Goal: Find contact information: Find contact information

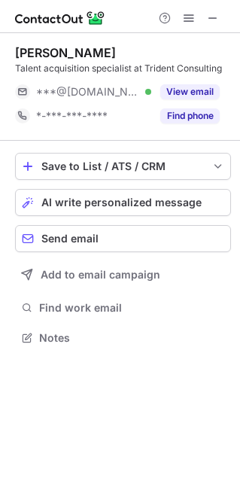
scroll to position [8, 8]
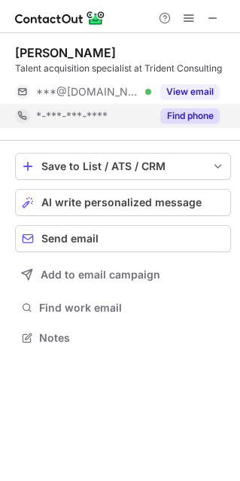
click at [206, 109] on button "Find phone" at bounding box center [190, 115] width 60 height 15
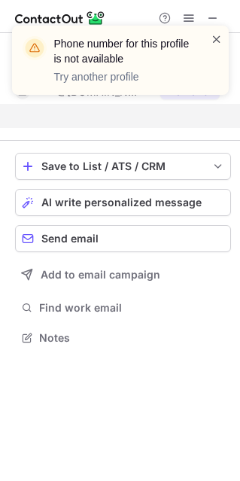
scroll to position [303, 240]
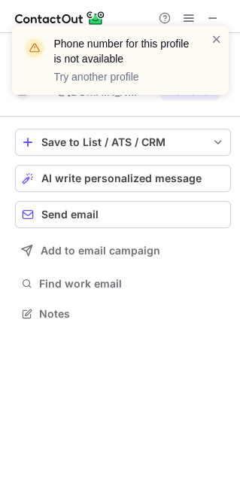
click at [212, 20] on div "Phone number for this profile is not available Try another profile" at bounding box center [120, 67] width 241 height 112
click at [216, 35] on span at bounding box center [217, 39] width 12 height 15
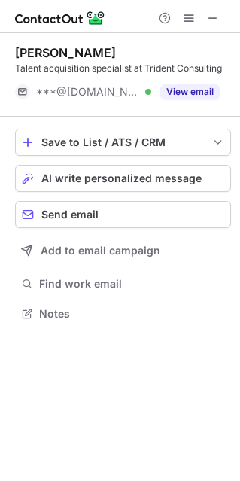
click at [211, 15] on div "Phone number for this profile is not available Try another profile" at bounding box center [120, 67] width 241 height 112
click at [212, 20] on span at bounding box center [213, 18] width 12 height 12
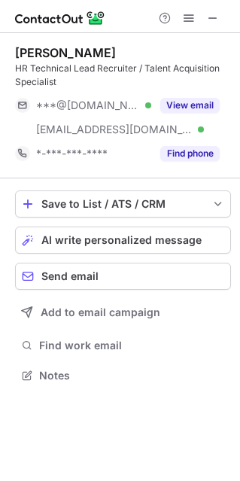
scroll to position [365, 240]
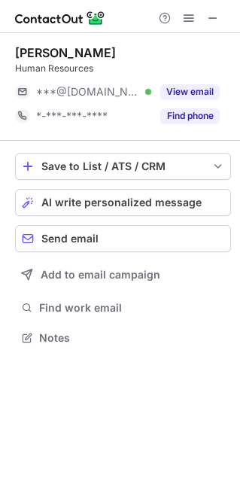
scroll to position [327, 240]
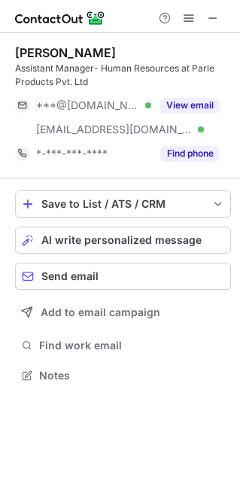
scroll to position [365, 240]
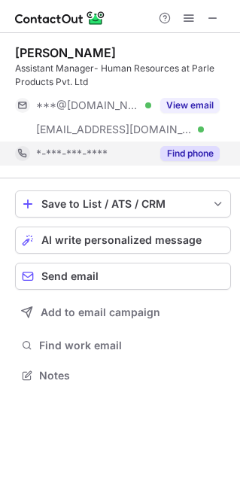
click at [180, 157] on button "Find phone" at bounding box center [190, 153] width 60 height 15
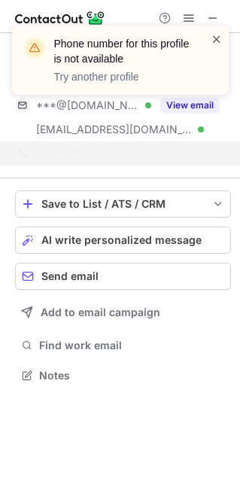
click at [212, 41] on span at bounding box center [217, 39] width 12 height 15
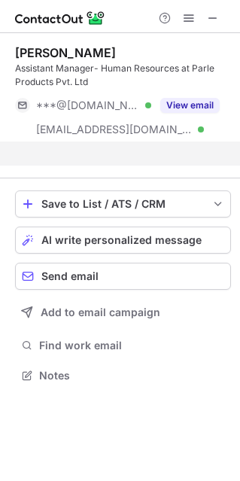
scroll to position [341, 240]
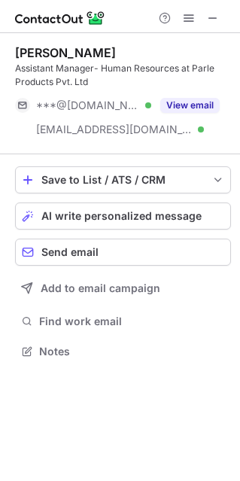
click at [211, 23] on div "Phone number for this profile is not available Try another profile" at bounding box center [120, 26] width 241 height 30
drag, startPoint x: 217, startPoint y: 19, endPoint x: 12, endPoint y: 26, distance: 205.0
click at [216, 19] on span at bounding box center [213, 18] width 12 height 12
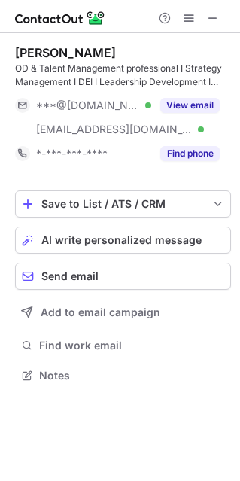
scroll to position [365, 240]
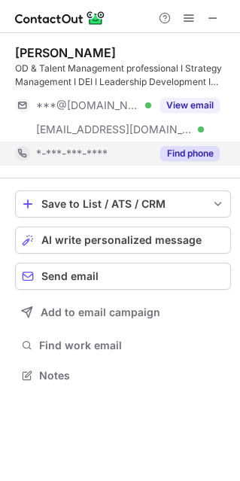
click at [192, 160] on button "Find phone" at bounding box center [190, 153] width 60 height 15
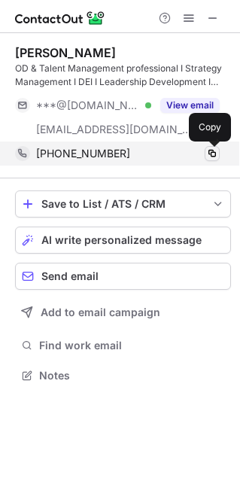
click at [215, 155] on span at bounding box center [212, 154] width 12 height 12
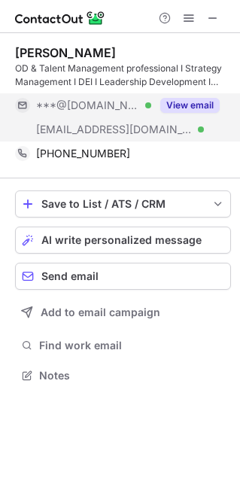
click at [195, 108] on button "View email" at bounding box center [190, 105] width 60 height 15
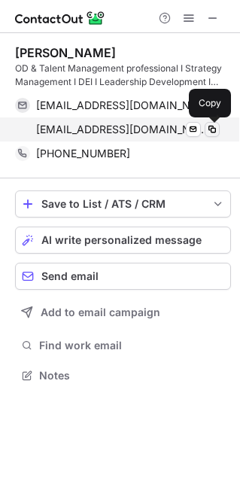
click at [210, 130] on span at bounding box center [212, 130] width 12 height 12
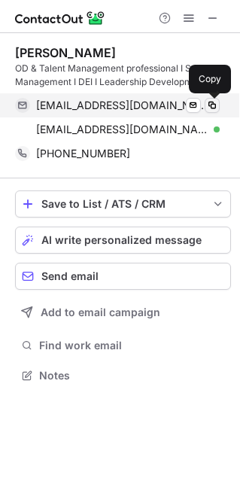
click at [213, 108] on span at bounding box center [212, 105] width 12 height 12
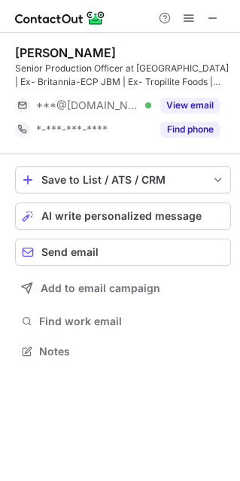
scroll to position [341, 240]
click at [215, 22] on span at bounding box center [213, 18] width 12 height 12
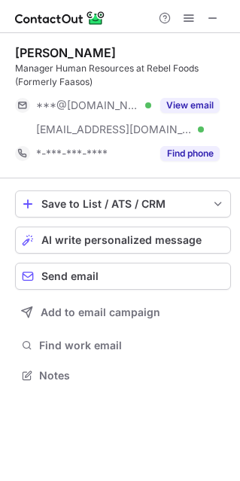
scroll to position [365, 240]
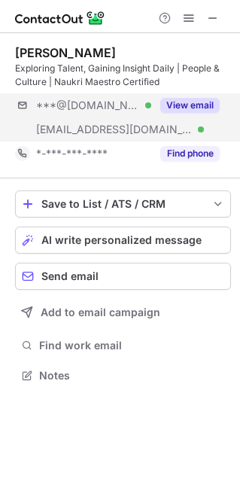
scroll to position [365, 240]
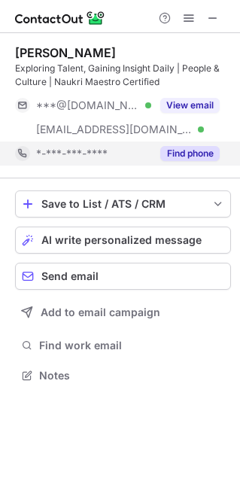
click at [192, 148] on button "Find phone" at bounding box center [190, 153] width 60 height 15
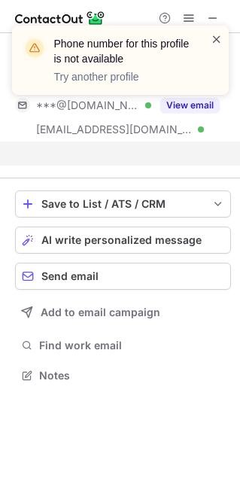
scroll to position [341, 240]
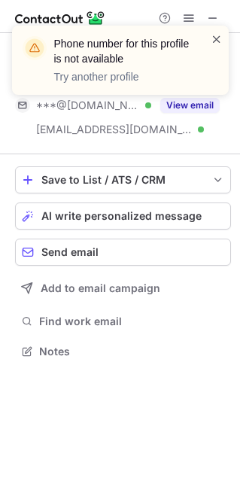
click at [218, 38] on span at bounding box center [217, 39] width 12 height 15
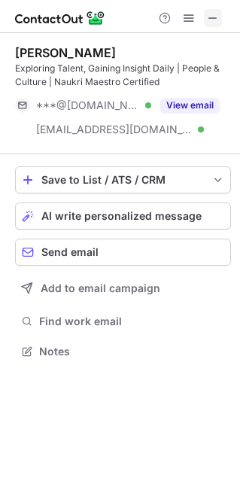
click at [215, 12] on span at bounding box center [213, 18] width 12 height 12
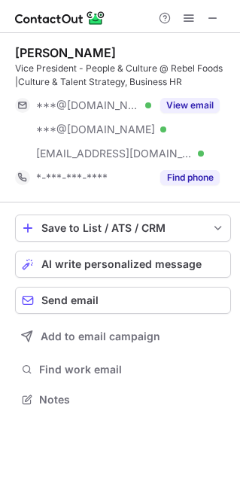
scroll to position [389, 240]
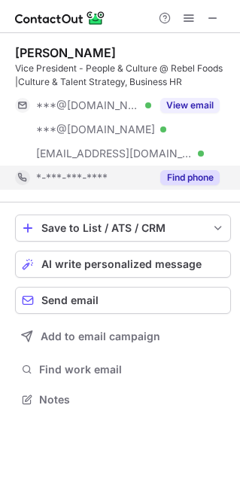
click at [188, 173] on button "Find phone" at bounding box center [190, 177] width 60 height 15
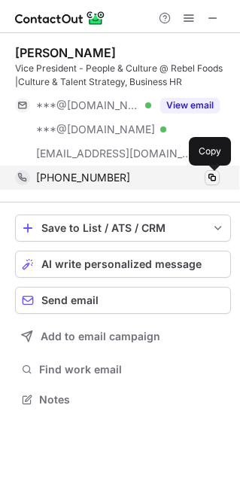
click at [211, 178] on span at bounding box center [212, 178] width 12 height 12
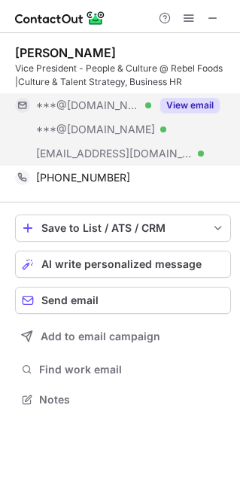
click at [204, 105] on button "View email" at bounding box center [190, 105] width 60 height 15
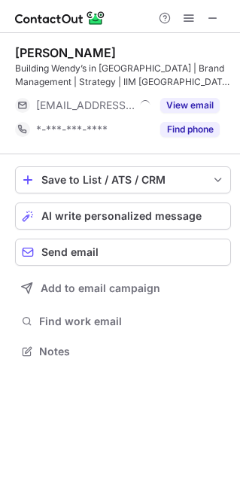
scroll to position [341, 240]
click at [215, 21] on span at bounding box center [213, 18] width 12 height 12
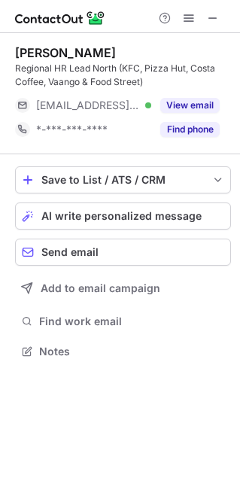
scroll to position [341, 240]
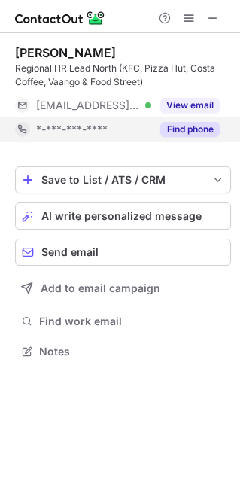
click at [215, 125] on button "Find phone" at bounding box center [190, 129] width 60 height 15
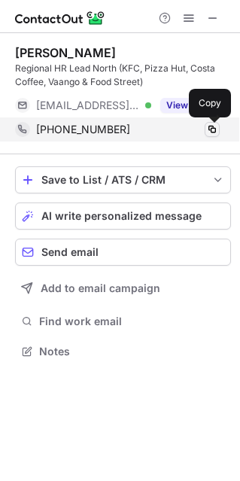
click at [215, 131] on span at bounding box center [212, 130] width 12 height 12
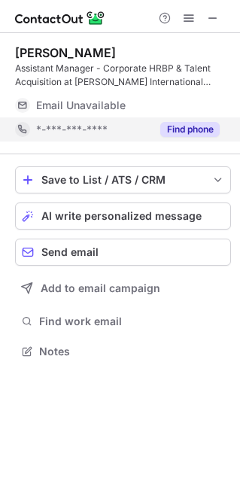
scroll to position [341, 240]
click at [186, 134] on button "Find phone" at bounding box center [190, 129] width 60 height 15
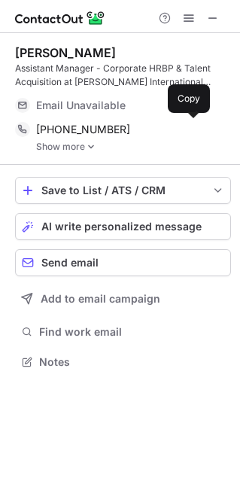
scroll to position [351, 240]
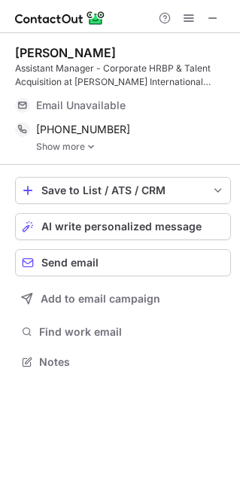
click at [91, 149] on img at bounding box center [91, 147] width 9 height 11
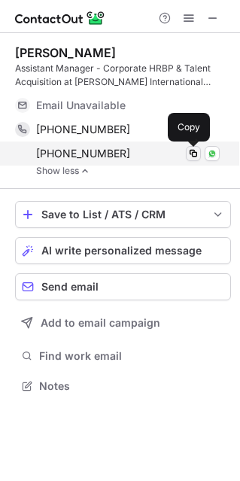
click at [194, 156] on span at bounding box center [194, 154] width 12 height 12
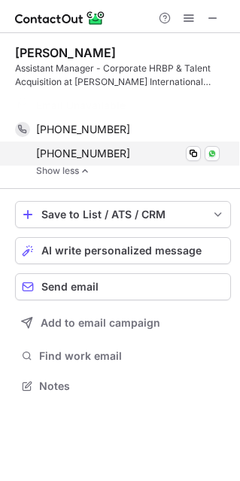
scroll to position [351, 240]
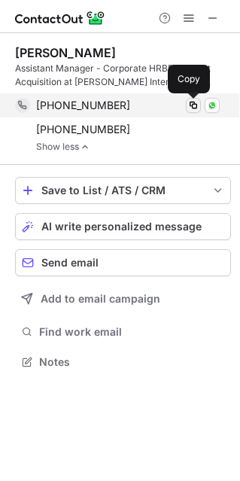
click at [198, 105] on span at bounding box center [194, 105] width 12 height 12
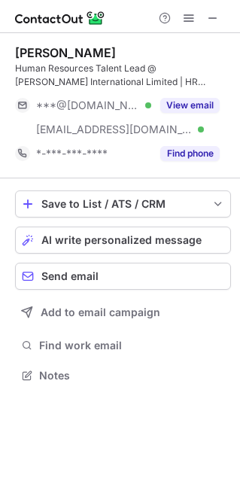
scroll to position [365, 240]
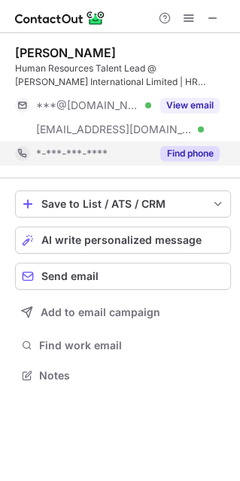
click at [196, 154] on button "Find phone" at bounding box center [190, 153] width 60 height 15
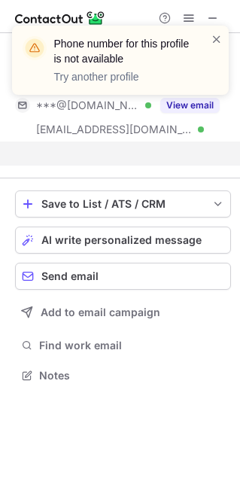
scroll to position [341, 240]
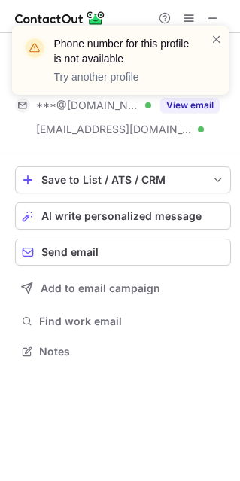
click at [223, 36] on div "Phone number for this profile is not available Try another profile" at bounding box center [120, 60] width 217 height 69
click at [215, 41] on span at bounding box center [217, 39] width 12 height 15
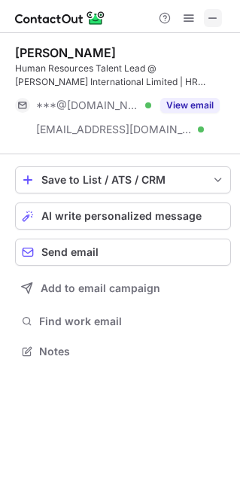
click at [214, 14] on span at bounding box center [213, 18] width 12 height 12
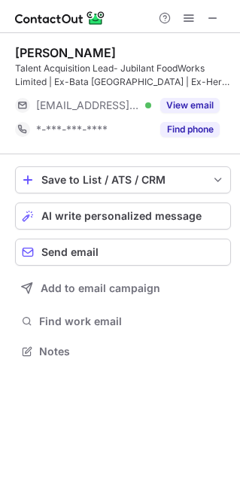
scroll to position [341, 240]
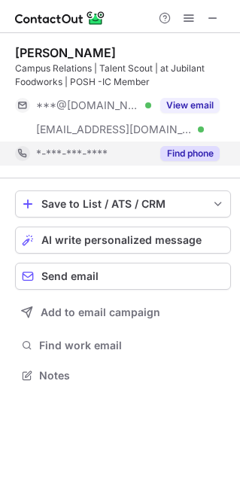
scroll to position [365, 240]
click at [185, 154] on button "Find phone" at bounding box center [190, 153] width 60 height 15
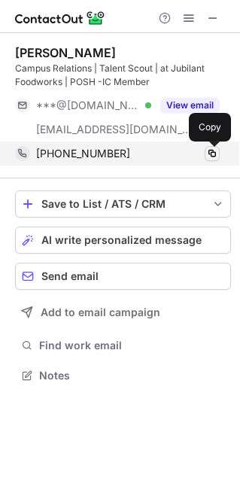
click at [209, 151] on span at bounding box center [212, 154] width 12 height 12
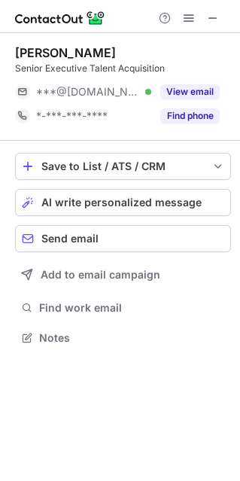
scroll to position [327, 240]
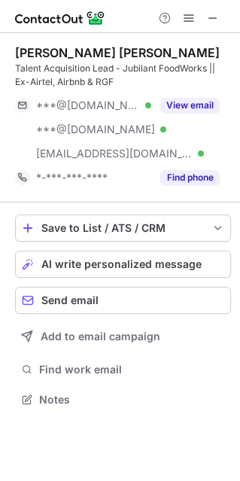
scroll to position [389, 240]
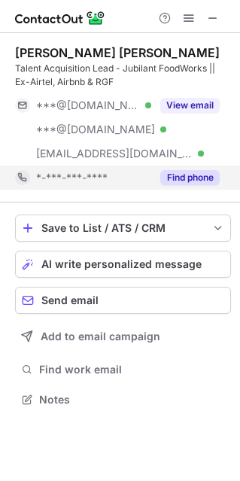
click at [194, 176] on button "Find phone" at bounding box center [190, 177] width 60 height 15
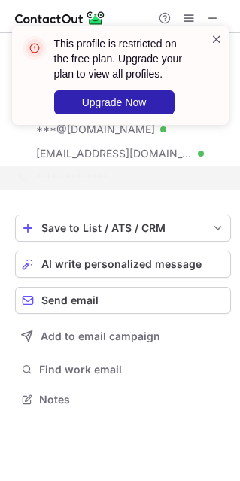
click at [215, 38] on span at bounding box center [217, 39] width 12 height 15
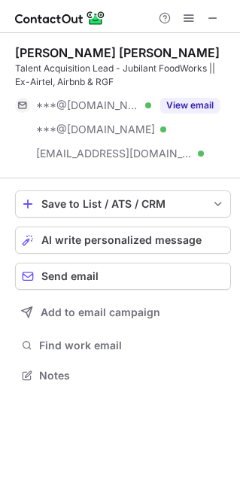
scroll to position [365, 240]
